Goal: Information Seeking & Learning: Learn about a topic

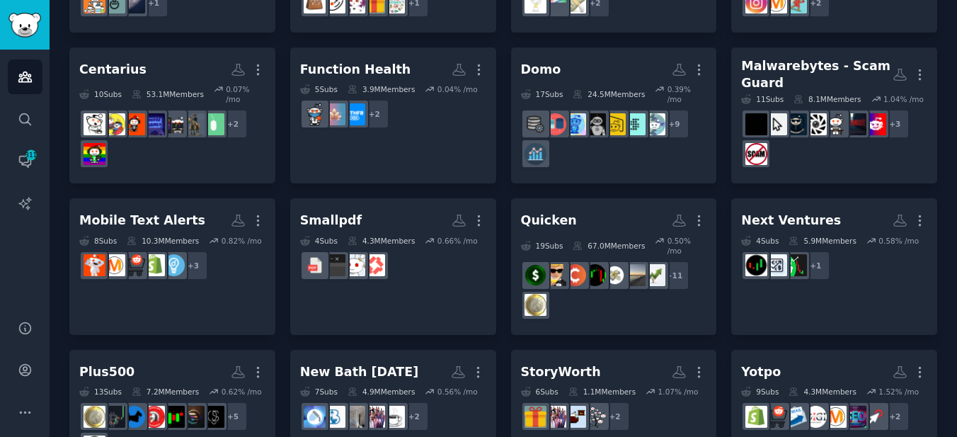
scroll to position [489, 0]
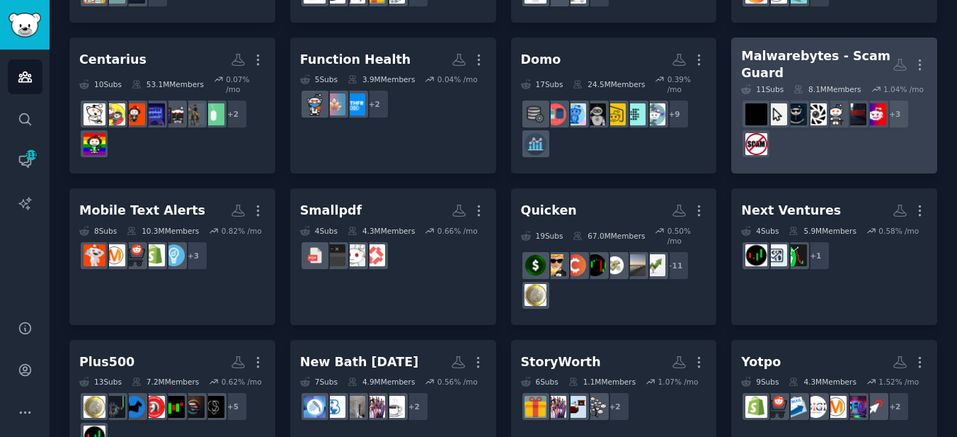
click at [789, 51] on div "Malwarebytes - Scam Guard" at bounding box center [817, 64] width 152 height 35
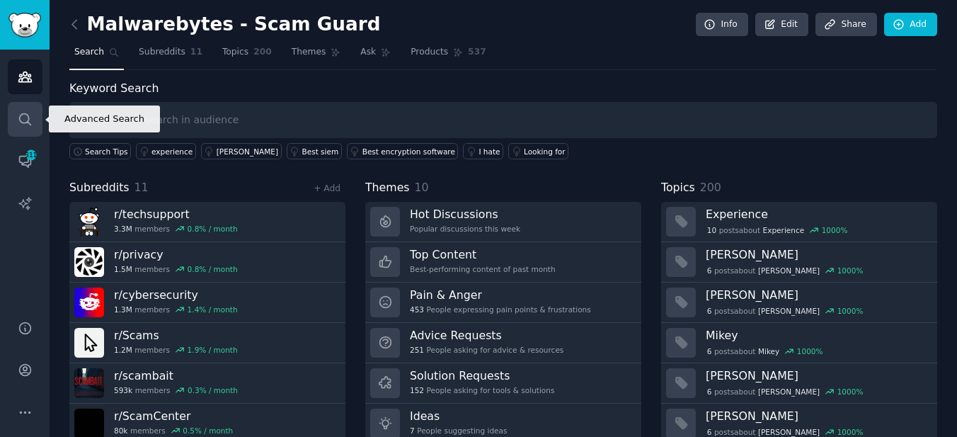
click at [33, 120] on link "Search" at bounding box center [25, 119] width 35 height 35
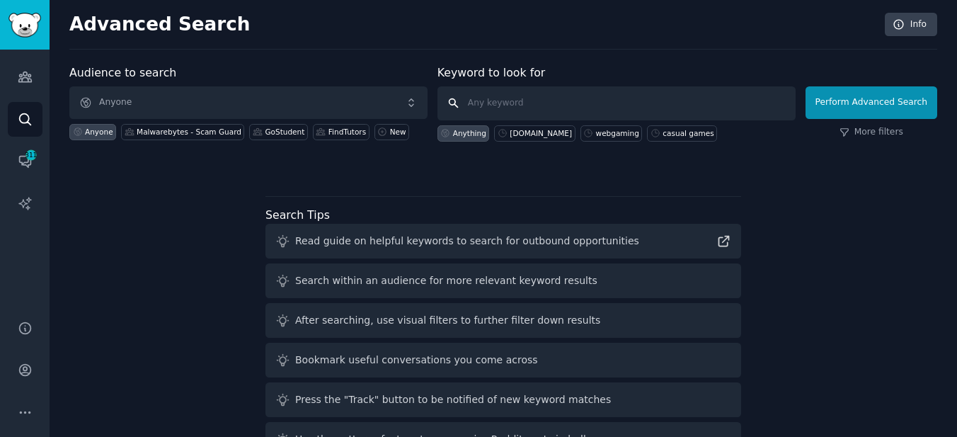
click at [480, 96] on input "text" at bounding box center [617, 103] width 358 height 34
type input "malwarebytes"
click button "Perform Advanced Search" at bounding box center [872, 102] width 132 height 33
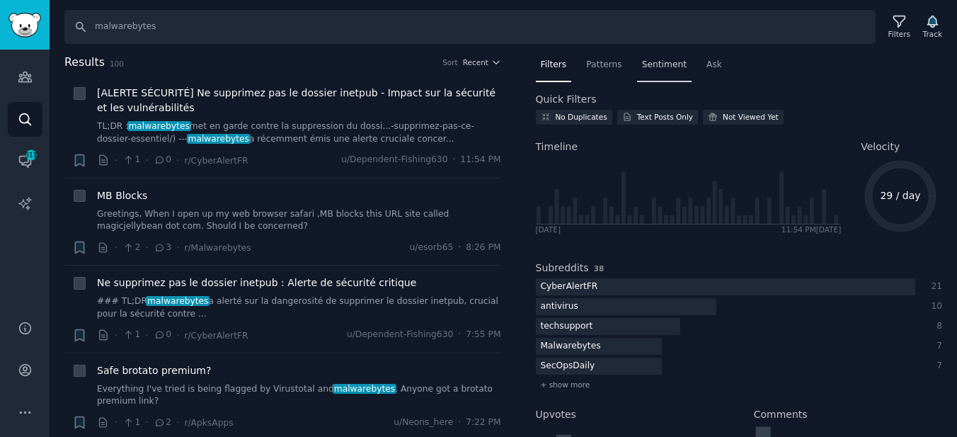
click at [651, 63] on span "Sentiment" at bounding box center [664, 65] width 45 height 13
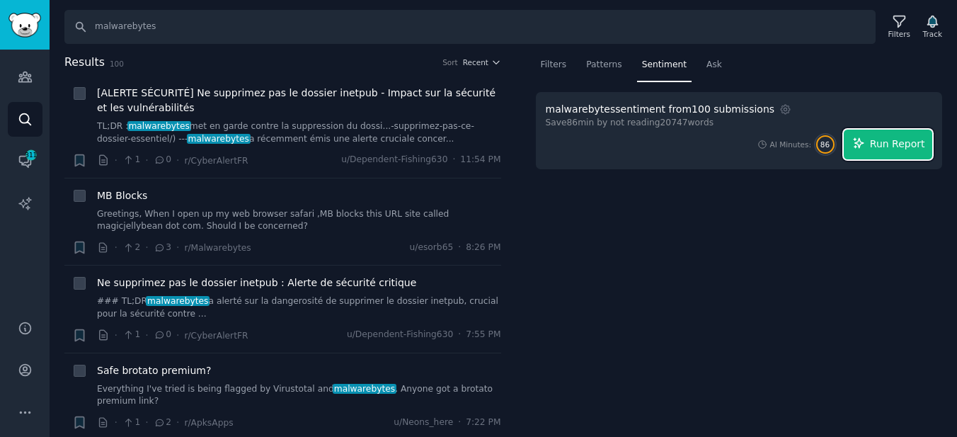
click at [898, 142] on span "Run Report" at bounding box center [897, 144] width 55 height 15
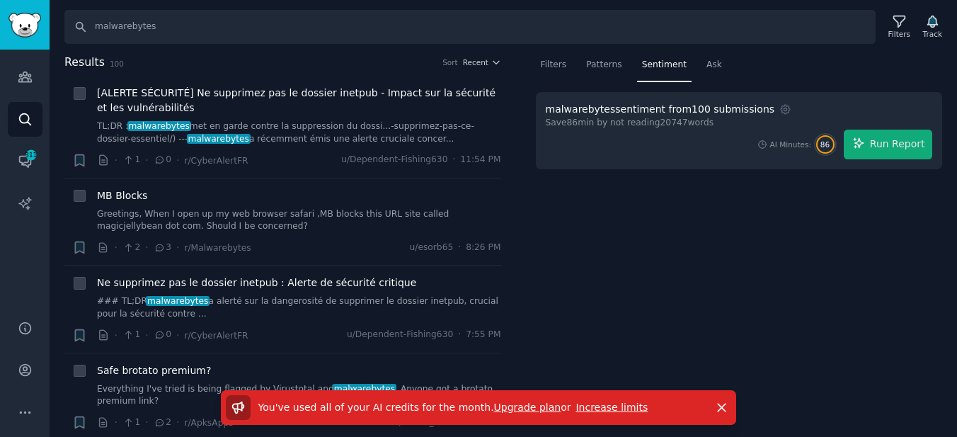
click at [593, 405] on link "Increase limits" at bounding box center [612, 406] width 72 height 11
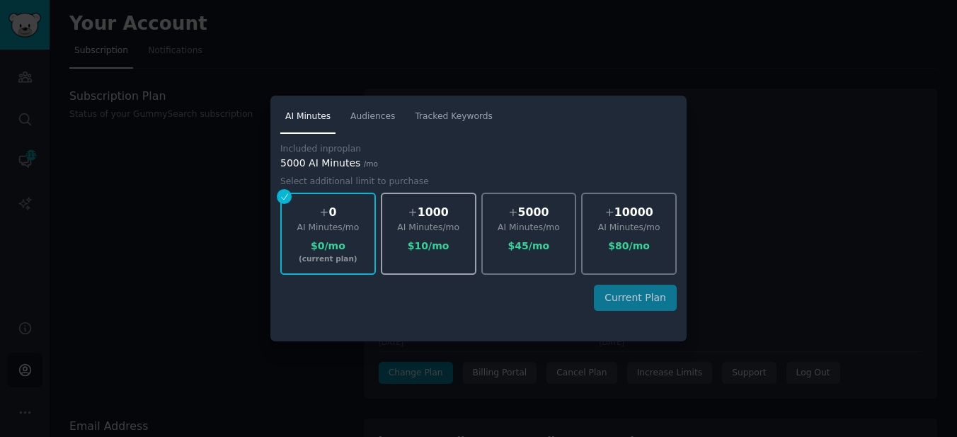
click at [391, 246] on div "$ 10 /mo" at bounding box center [428, 246] width 93 height 15
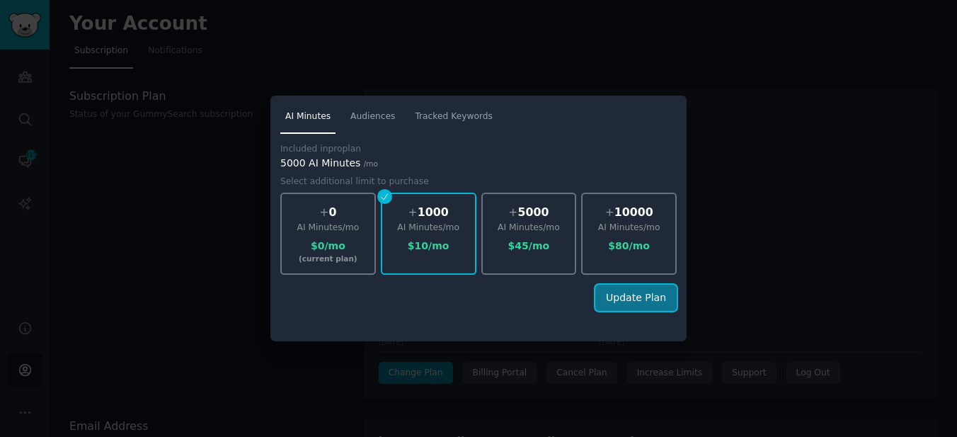
click at [633, 304] on button "Update Plan" at bounding box center [635, 298] width 81 height 26
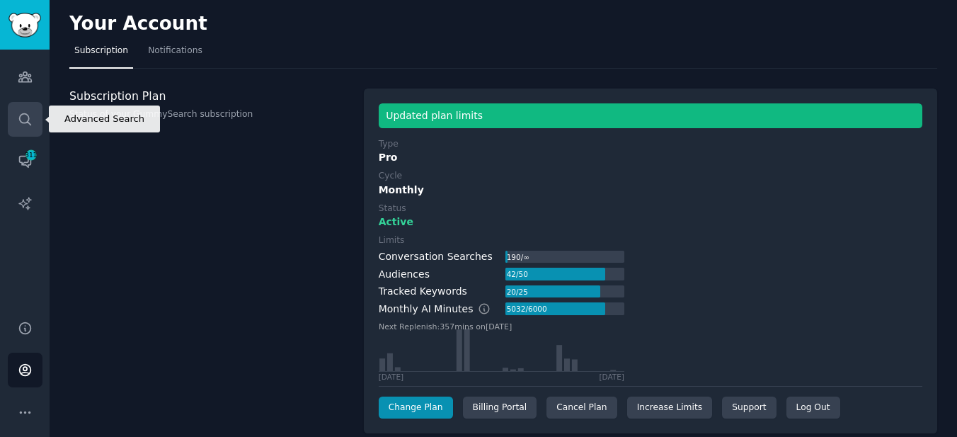
click at [29, 122] on icon "Sidebar" at bounding box center [24, 118] width 11 height 11
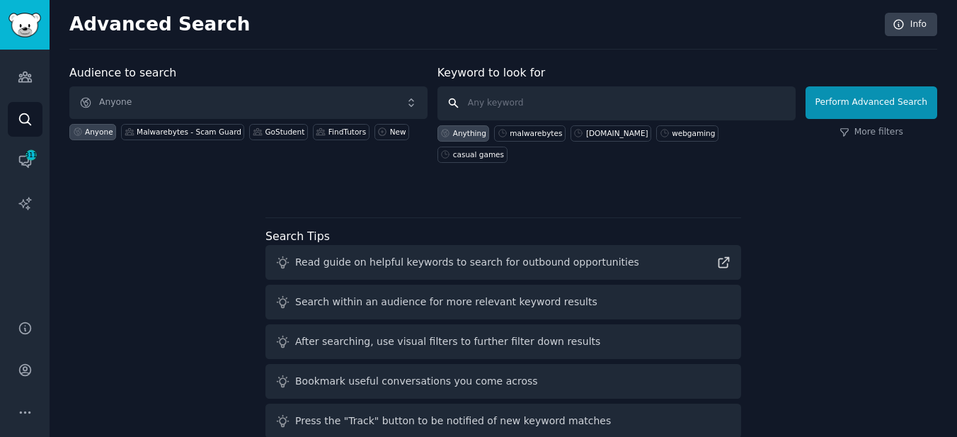
click at [493, 110] on input "text" at bounding box center [617, 103] width 358 height 34
type input "malwarebytes"
click button "Perform Advanced Search" at bounding box center [872, 102] width 132 height 33
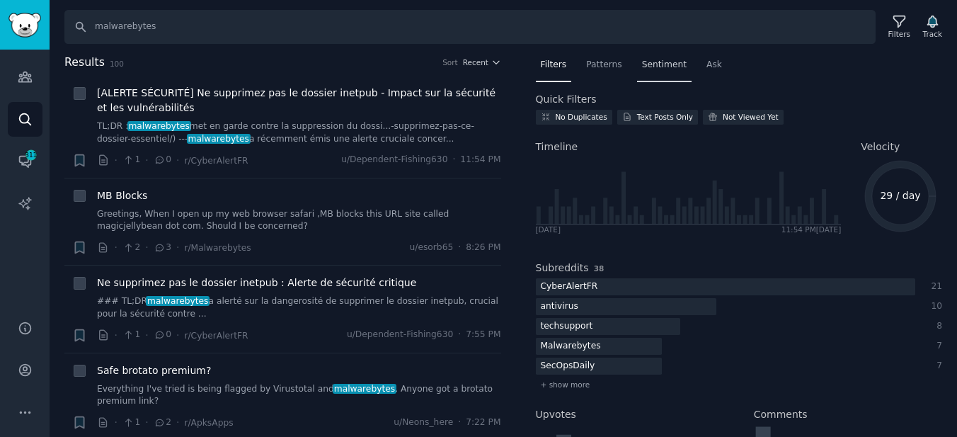
click at [651, 64] on span "Sentiment" at bounding box center [664, 65] width 45 height 13
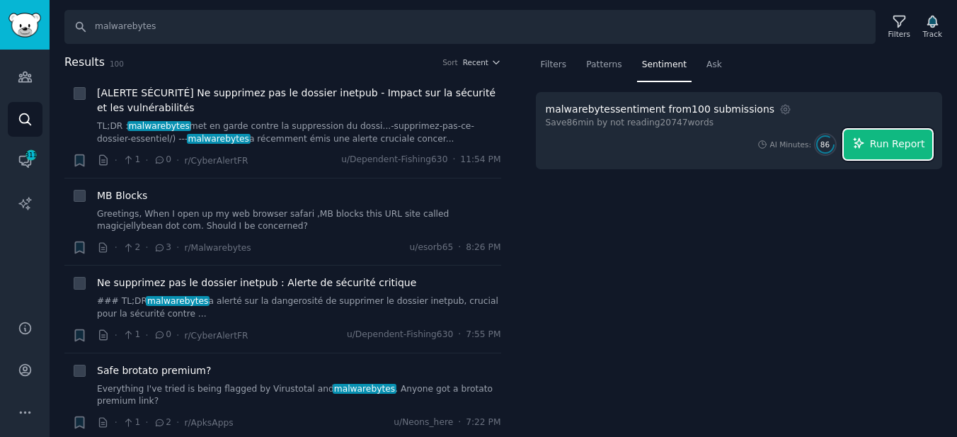
click at [882, 142] on span "Run Report" at bounding box center [897, 144] width 55 height 15
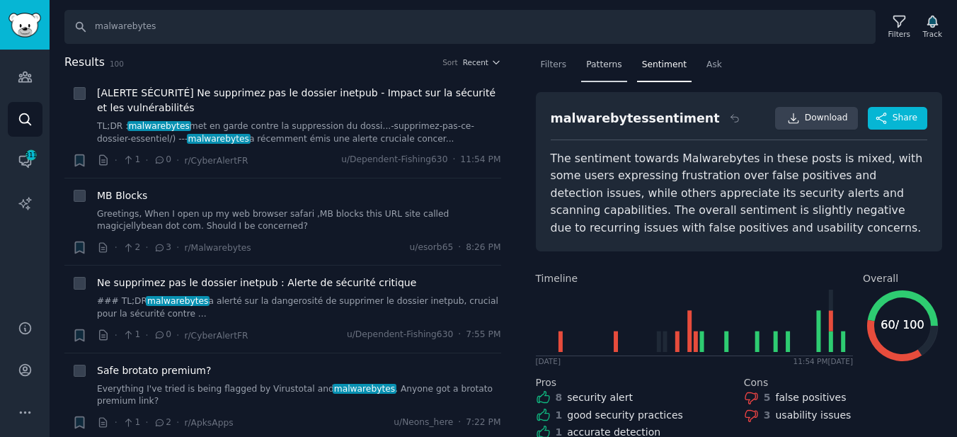
click at [622, 63] on div "Patterns" at bounding box center [603, 68] width 45 height 29
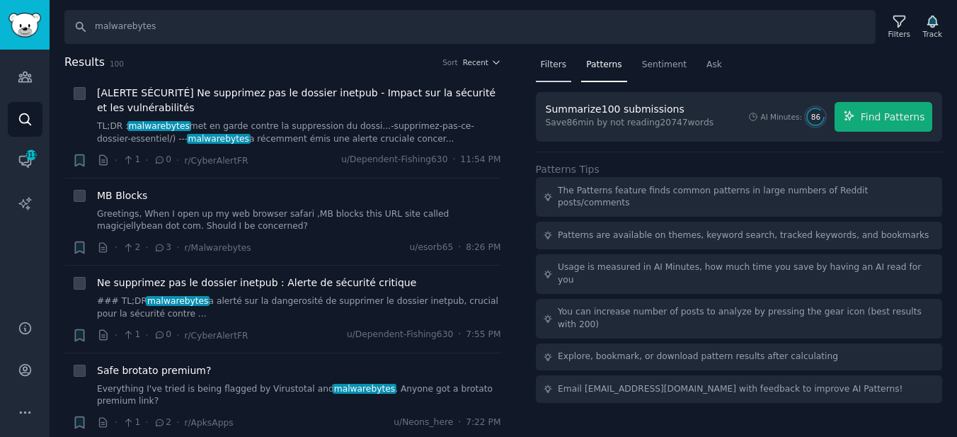
click at [559, 66] on span "Filters" at bounding box center [554, 65] width 26 height 13
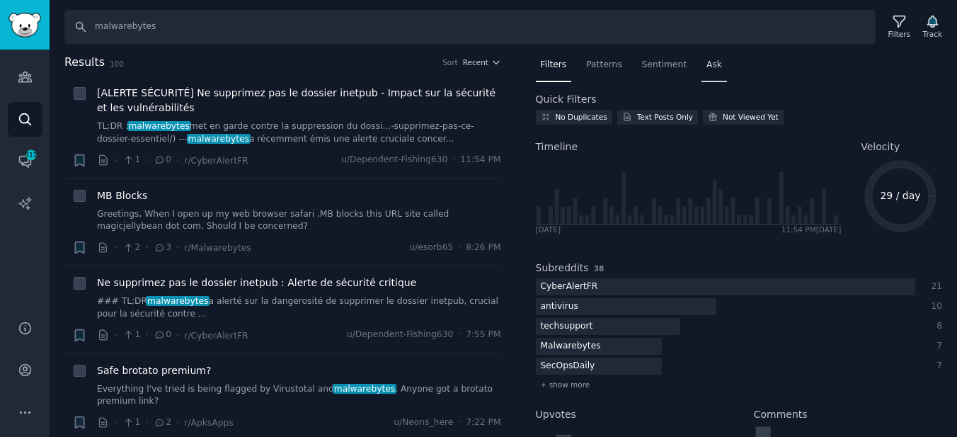
click at [717, 61] on span "Ask" at bounding box center [715, 65] width 16 height 13
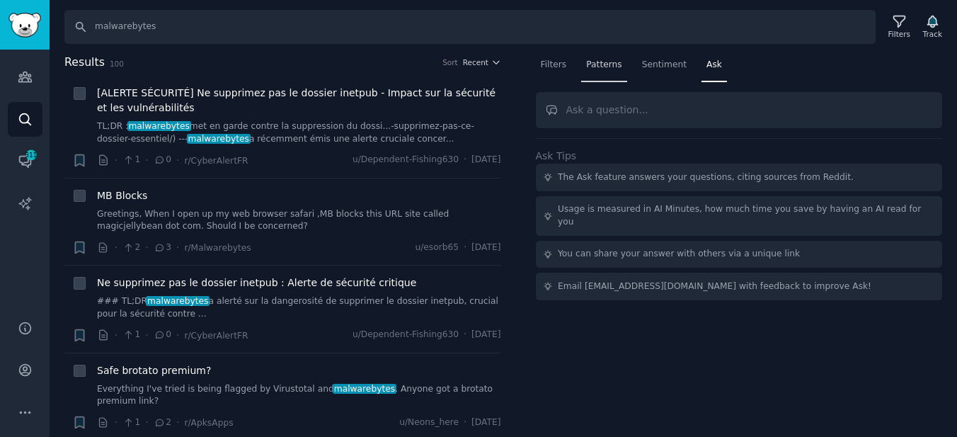
click at [603, 73] on div "Patterns" at bounding box center [603, 68] width 45 height 29
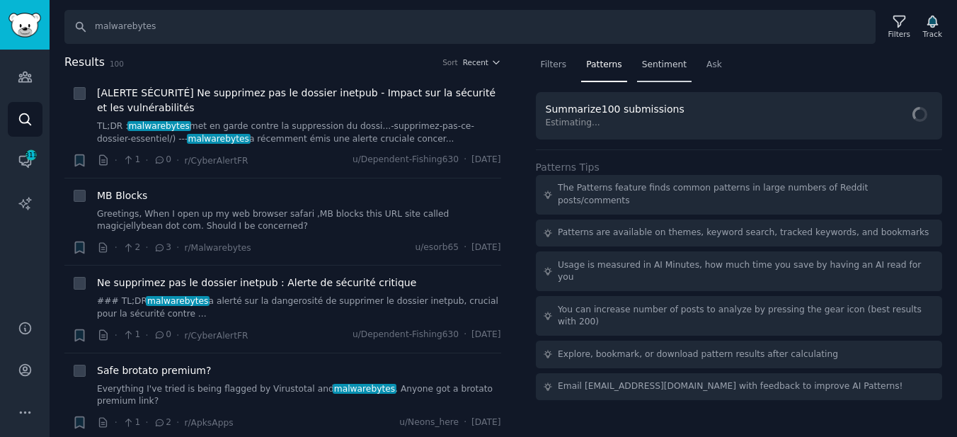
click at [648, 73] on div "Sentiment" at bounding box center [664, 68] width 55 height 29
